Goal: Task Accomplishment & Management: Use online tool/utility

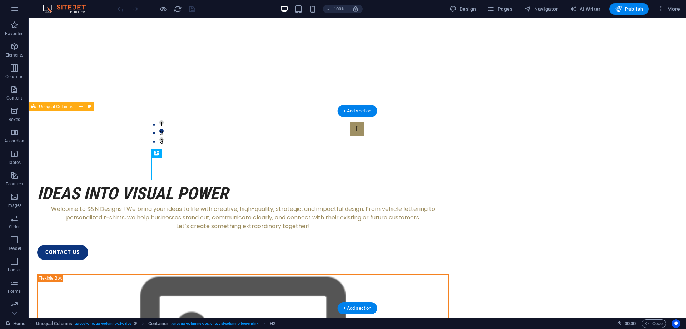
scroll to position [87, 0]
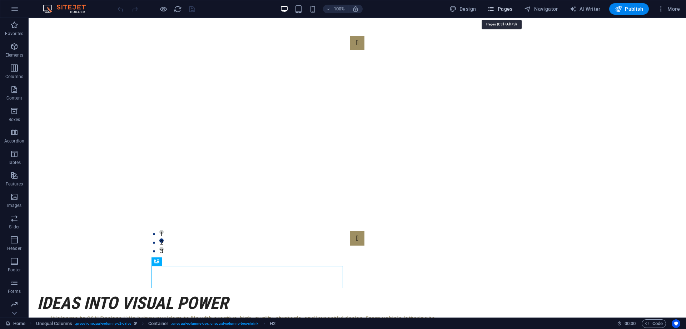
click at [495, 8] on icon "button" at bounding box center [491, 8] width 7 height 7
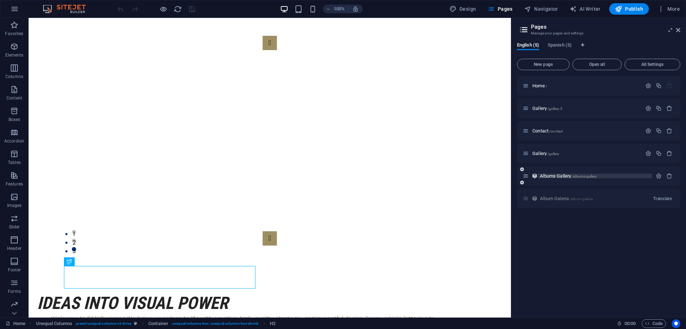
click at [558, 176] on span "Albums Gallery /albums-gallery" at bounding box center [568, 175] width 57 height 5
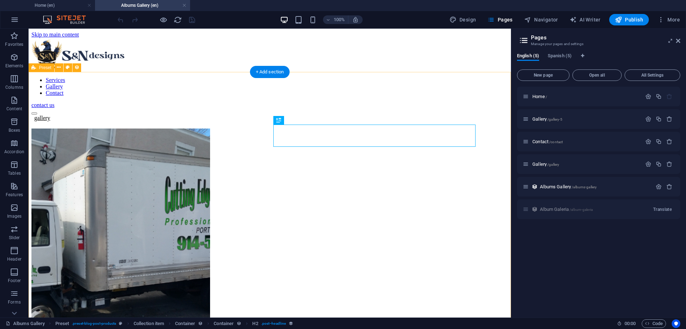
scroll to position [0, 0]
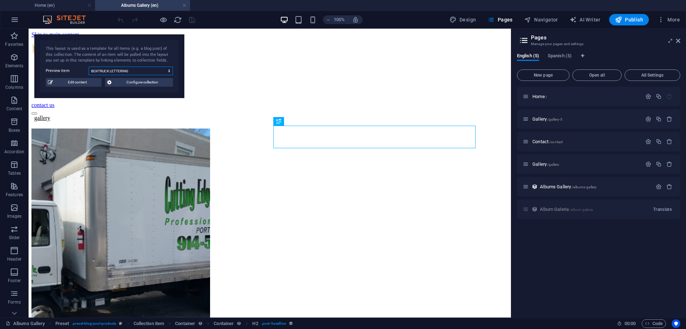
click at [89, 66] on select "BOXTRUCK LETTERING BUSINESS CARDS APPAREL LOGOS VEHICLE DECALS TRAILERS 3D REND…" at bounding box center [131, 70] width 84 height 9
select select "68b74dae291690602504facb"
click option "BUSINESS CARDS" at bounding box center [0, 0] width 0 height 0
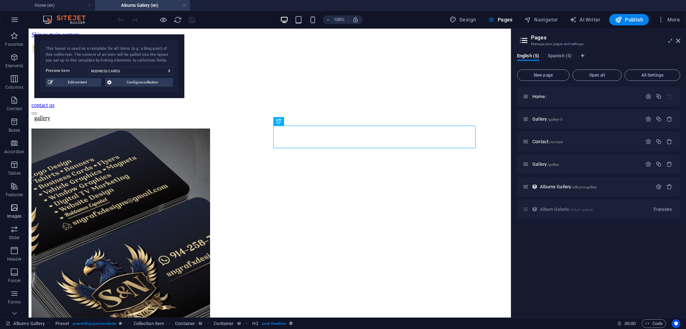
click at [11, 207] on icon "button" at bounding box center [14, 207] width 9 height 9
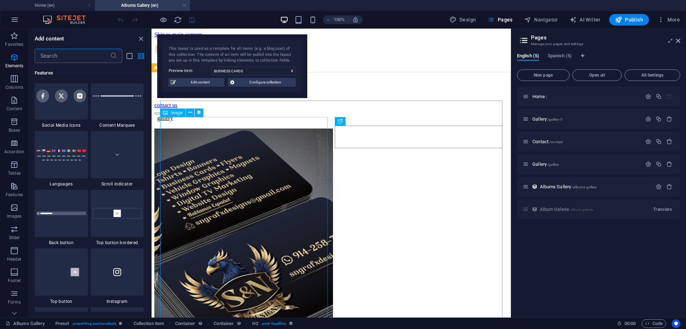
scroll to position [3625, 0]
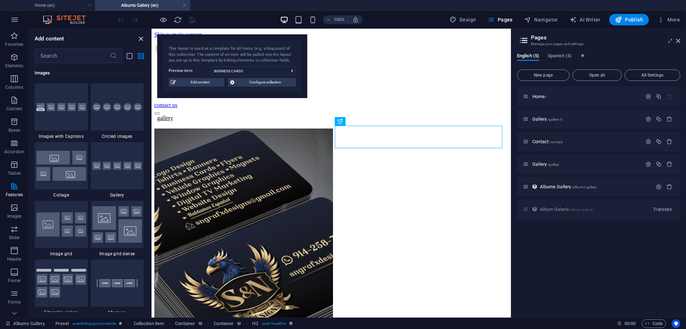
click at [145, 36] on icon "close panel" at bounding box center [141, 39] width 8 height 8
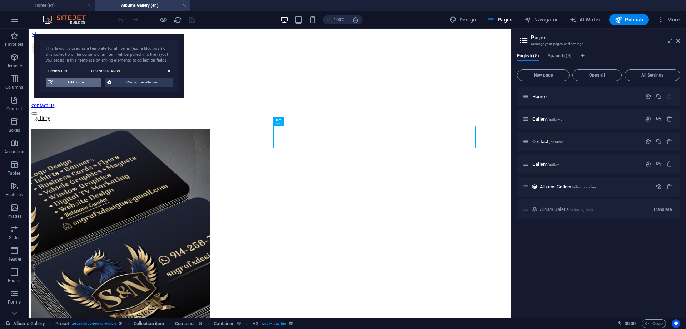
click at [80, 84] on span "Edit content" at bounding box center [77, 82] width 44 height 9
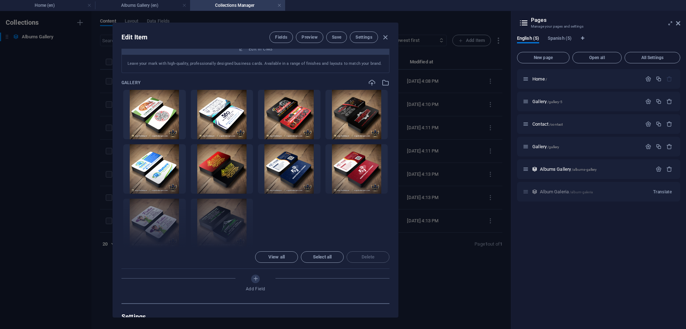
scroll to position [193, 0]
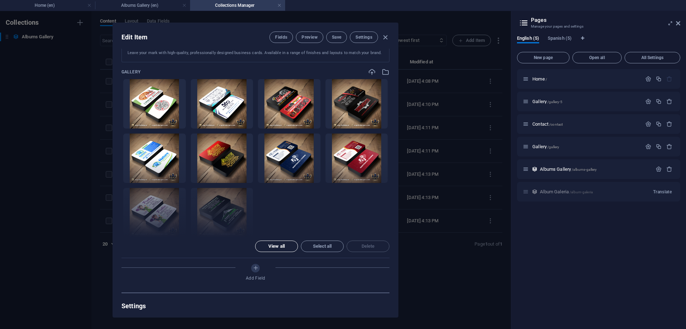
click at [281, 244] on span "View all" at bounding box center [277, 246] width 16 height 4
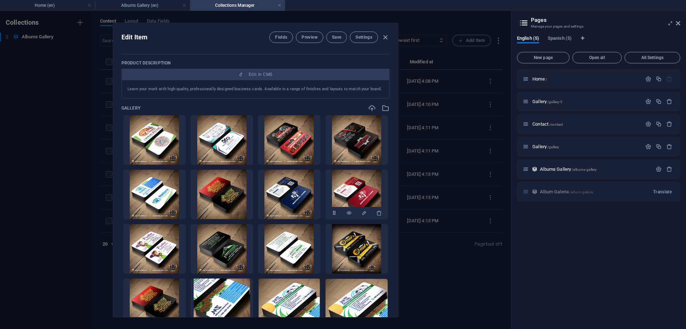
scroll to position [97, 0]
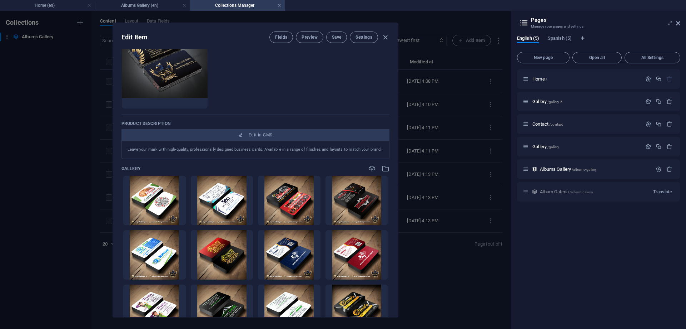
click at [253, 147] on p "Leave your mark with high-quality, professionally designed business cards. Avai…" at bounding box center [256, 149] width 256 height 6
click at [253, 148] on p "Leave your mark with high-quality, professionally designed business cards. Avai…" at bounding box center [256, 149] width 256 height 6
click at [377, 149] on p "Leave your mark with high-quality, professionally designed business cards. Avai…" at bounding box center [256, 149] width 256 height 6
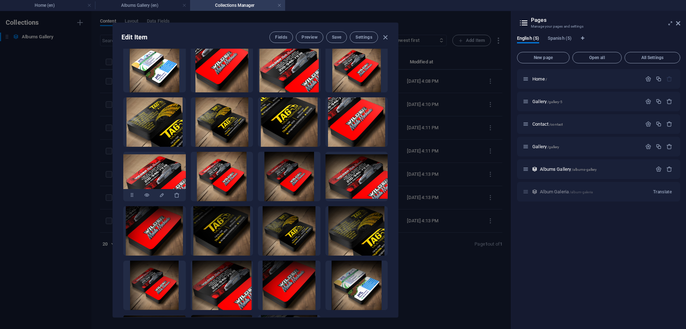
scroll to position [450, 0]
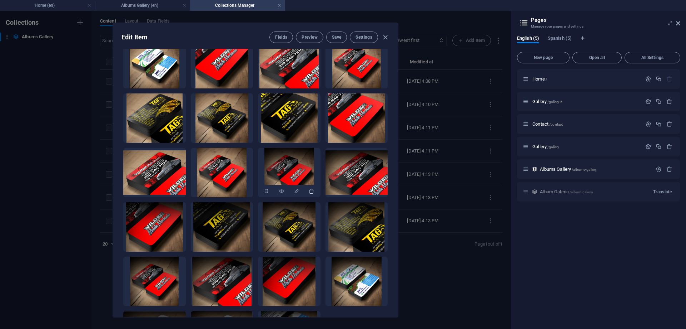
click at [309, 185] on button "button" at bounding box center [312, 191] width 6 height 13
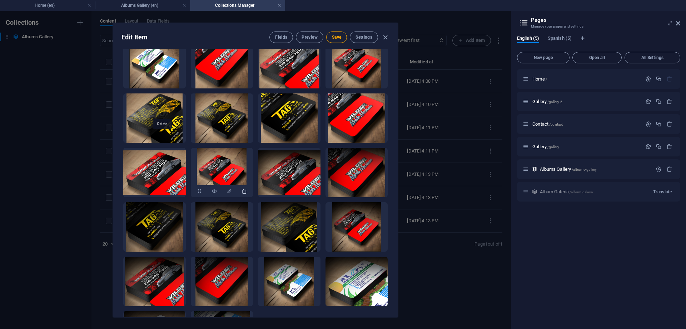
click at [242, 188] on icon "button" at bounding box center [245, 191] width 6 height 6
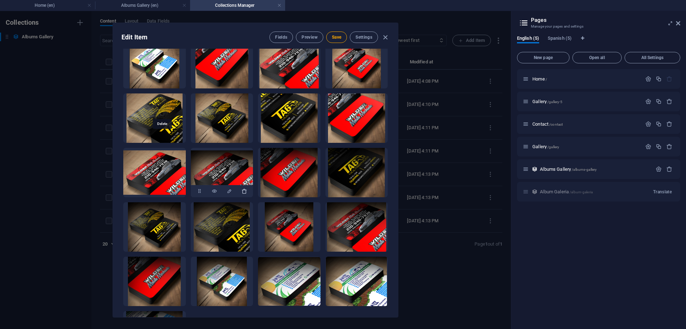
click at [242, 188] on icon "button" at bounding box center [245, 191] width 6 height 6
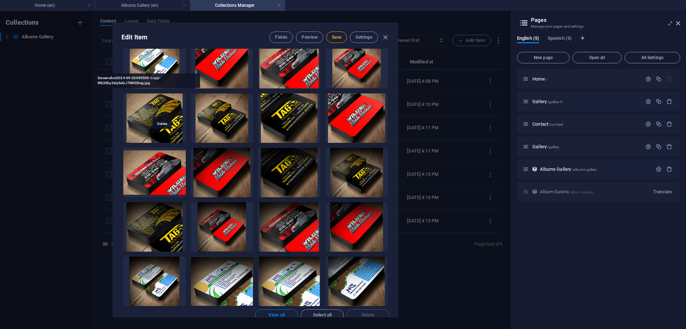
click at [242, 188] on icon "button" at bounding box center [245, 191] width 6 height 6
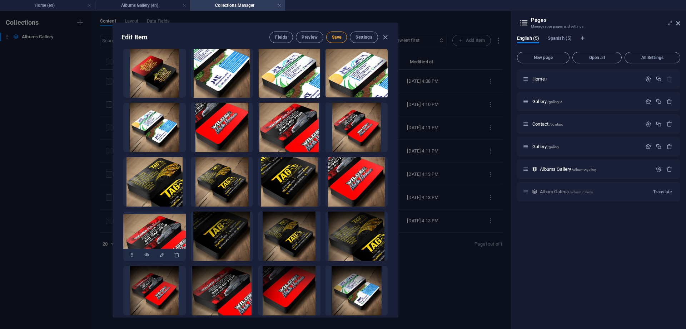
scroll to position [386, 0]
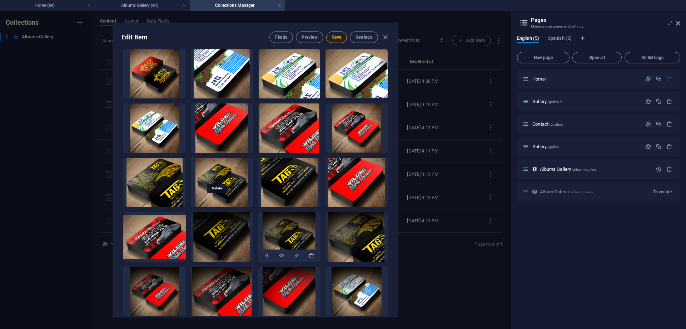
click at [309, 252] on icon "button" at bounding box center [312, 255] width 6 height 6
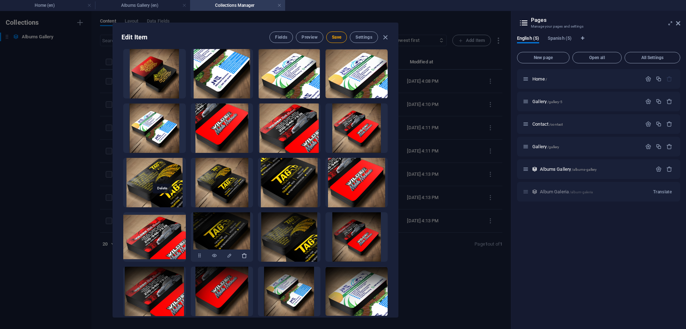
click at [242, 252] on icon "button" at bounding box center [245, 255] width 6 height 6
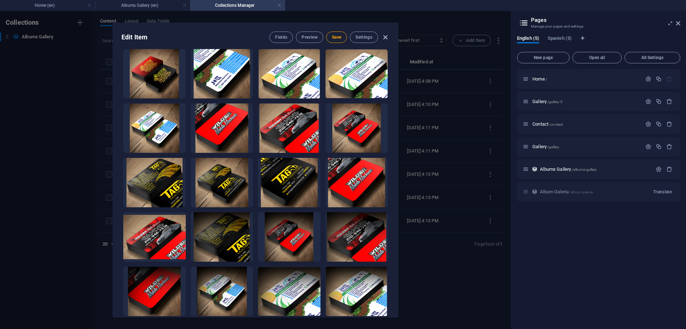
click at [387, 39] on icon "button" at bounding box center [385, 37] width 8 height 8
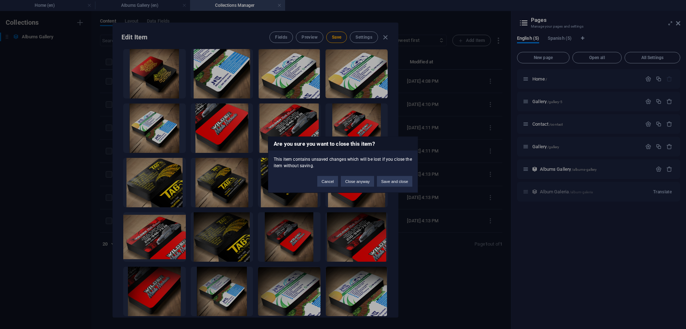
click at [315, 184] on div "Cancel Close anyway Save and close" at bounding box center [365, 177] width 106 height 18
click at [331, 181] on button "Cancel" at bounding box center [327, 181] width 21 height 11
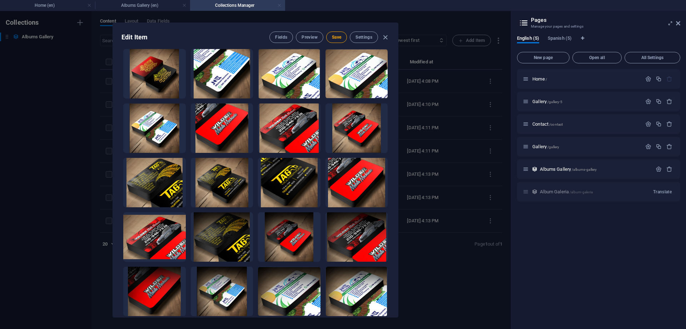
click at [280, 6] on link at bounding box center [279, 5] width 4 height 7
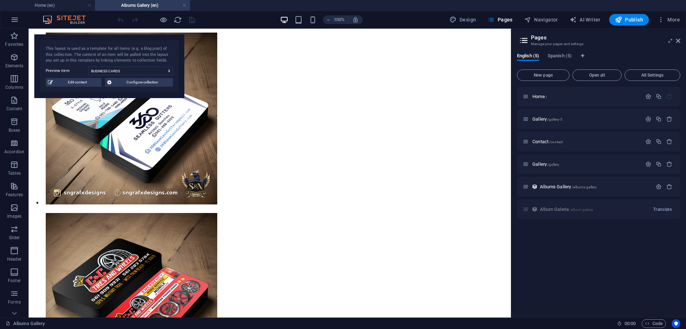
scroll to position [636, 0]
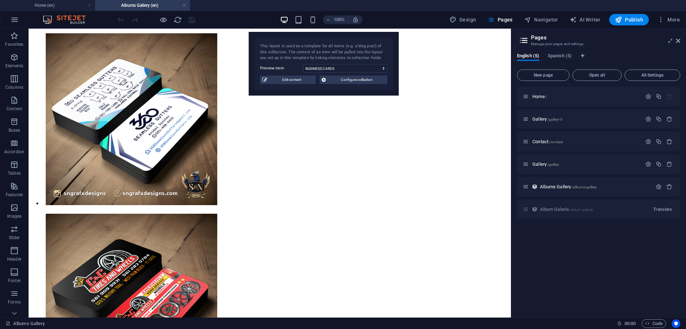
drag, startPoint x: 139, startPoint y: 54, endPoint x: 353, endPoint y: 51, distance: 214.5
click at [353, 51] on div "This layout is used as a template for all items (e.g. a blog post) of this coll…" at bounding box center [323, 52] width 127 height 18
click at [673, 20] on span "More" at bounding box center [669, 19] width 23 height 7
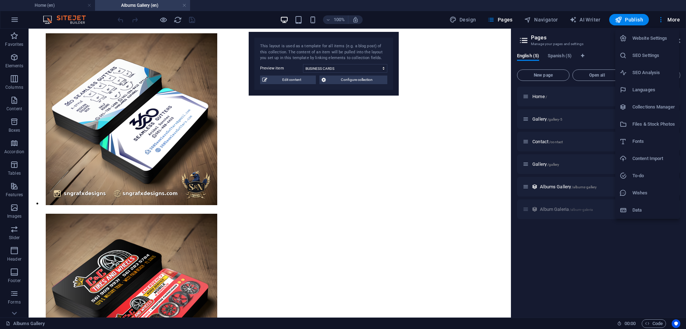
click at [622, 7] on div at bounding box center [343, 164] width 686 height 329
